Goal: Transaction & Acquisition: Purchase product/service

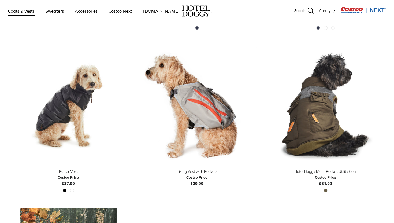
scroll to position [771, 0]
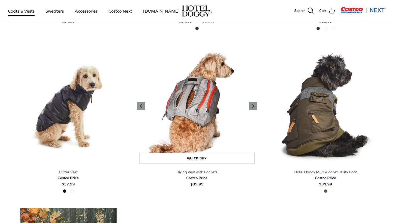
click at [198, 127] on img "Hiking Vest with Pockets" at bounding box center [197, 106] width 121 height 121
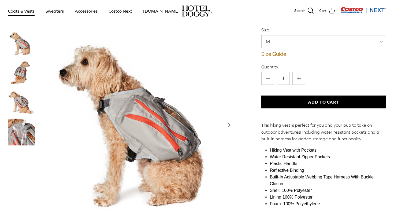
scroll to position [50, 0]
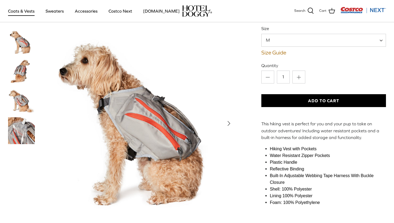
click at [29, 126] on img "Thumbnail Link" at bounding box center [21, 130] width 27 height 27
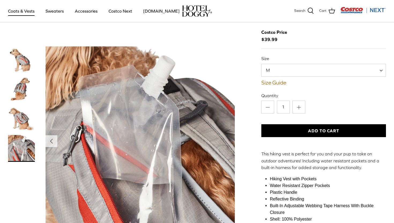
scroll to position [17, 0]
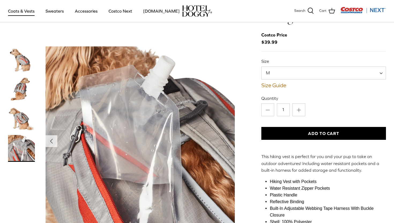
click at [23, 119] on img "Thumbnail Link" at bounding box center [21, 118] width 27 height 27
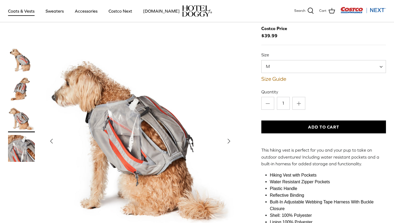
scroll to position [23, 0]
click at [24, 117] on img "Thumbnail Link" at bounding box center [21, 118] width 27 height 27
click at [22, 116] on img "Thumbnail Link" at bounding box center [21, 118] width 27 height 27
click at [19, 147] on img "Thumbnail Link" at bounding box center [21, 148] width 27 height 27
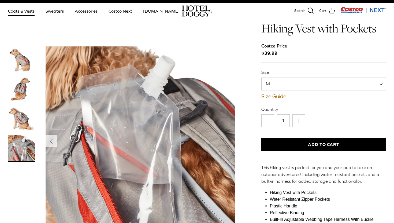
scroll to position [0, 0]
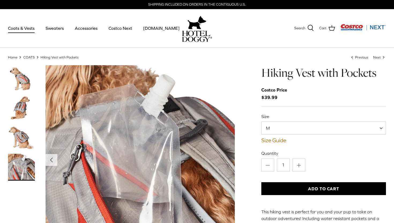
click at [23, 111] on img "Thumbnail Link" at bounding box center [21, 108] width 27 height 27
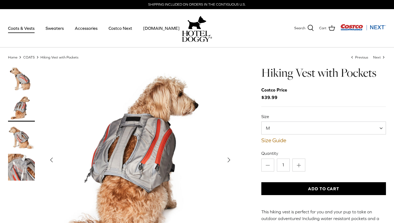
click at [25, 79] on img "Thumbnail Link" at bounding box center [21, 78] width 27 height 27
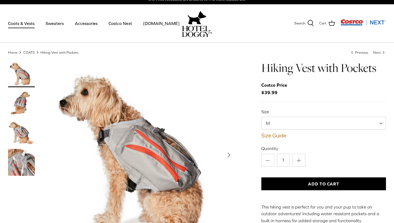
scroll to position [6, 0]
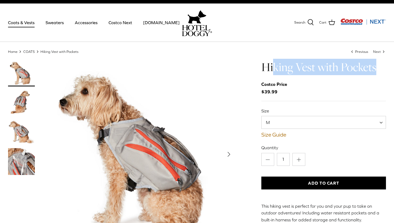
drag, startPoint x: 377, startPoint y: 68, endPoint x: 276, endPoint y: 63, distance: 101.3
click at [276, 63] on h1 "Hiking Vest with Pockets" at bounding box center [324, 67] width 125 height 15
copy h1 "Hiking Vest with Pockets"
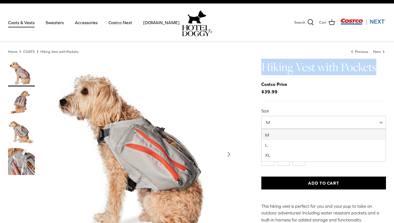
click at [307, 121] on span "M" at bounding box center [324, 122] width 125 height 13
select select "L"
click at [234, 115] on img "Show Gallery" at bounding box center [140, 154] width 189 height 189
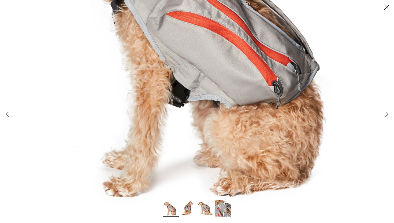
click at [208, 207] on img at bounding box center [206, 208] width 16 height 16
